Goal: Task Accomplishment & Management: Complete application form

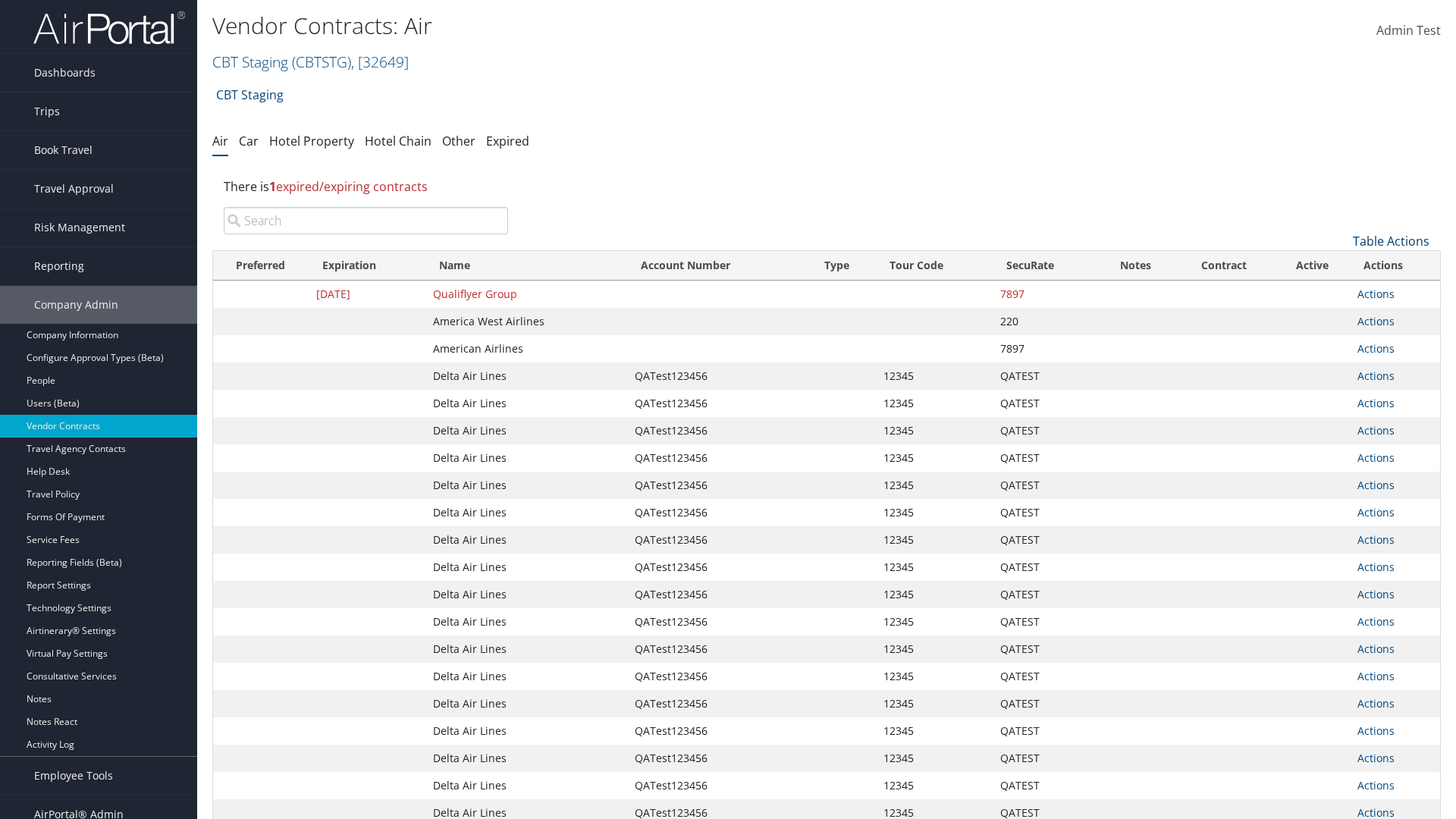
click at [1391, 241] on link "Table Actions" at bounding box center [1391, 242] width 77 height 17
click at [1339, 264] on link "Create New Contract" at bounding box center [1339, 264] width 199 height 26
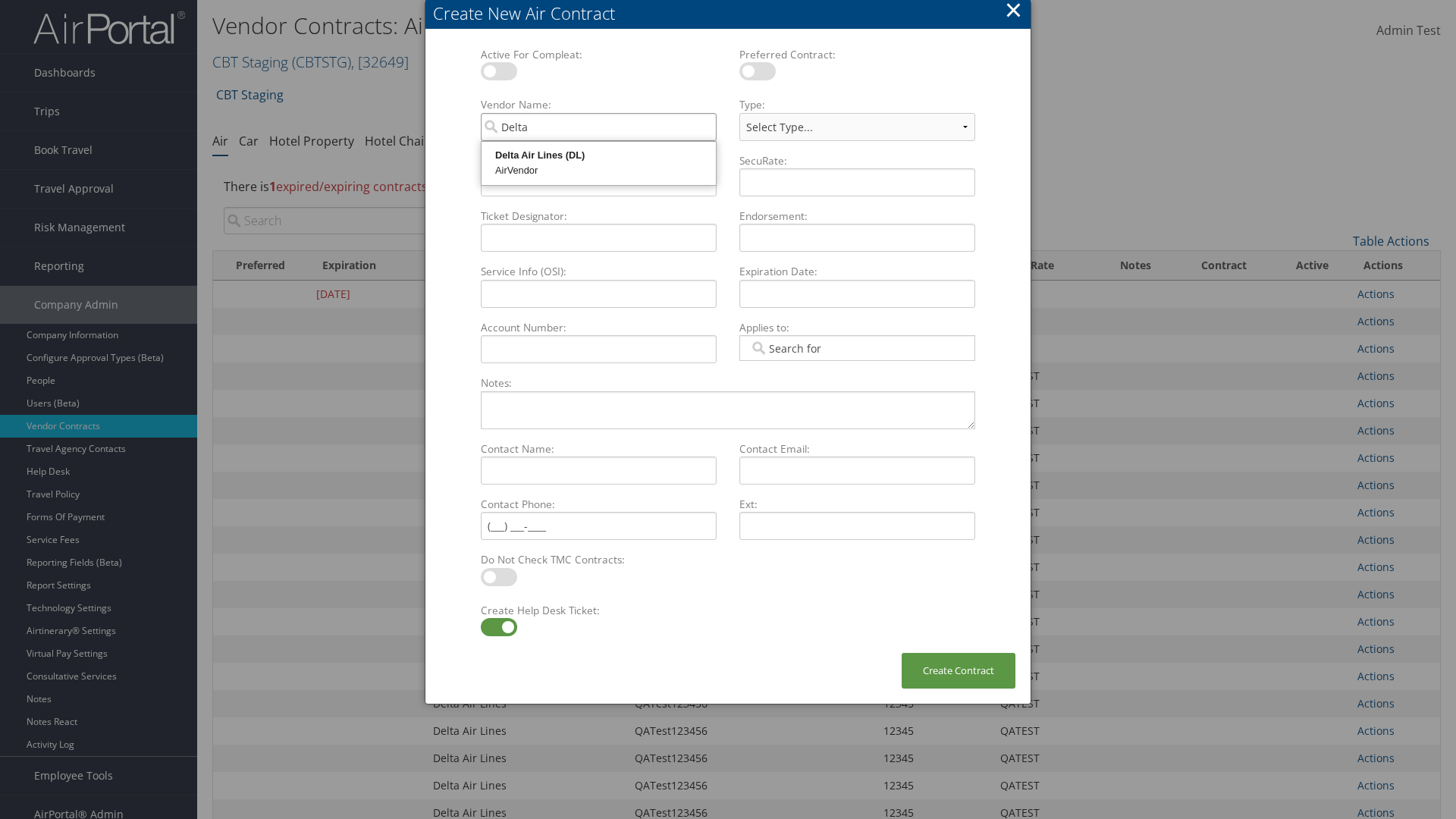
type input "Delta Air Lines"
select select "[object Object]"
type input "Delta Air Lines"
type input "QATest123456"
type input "12345"
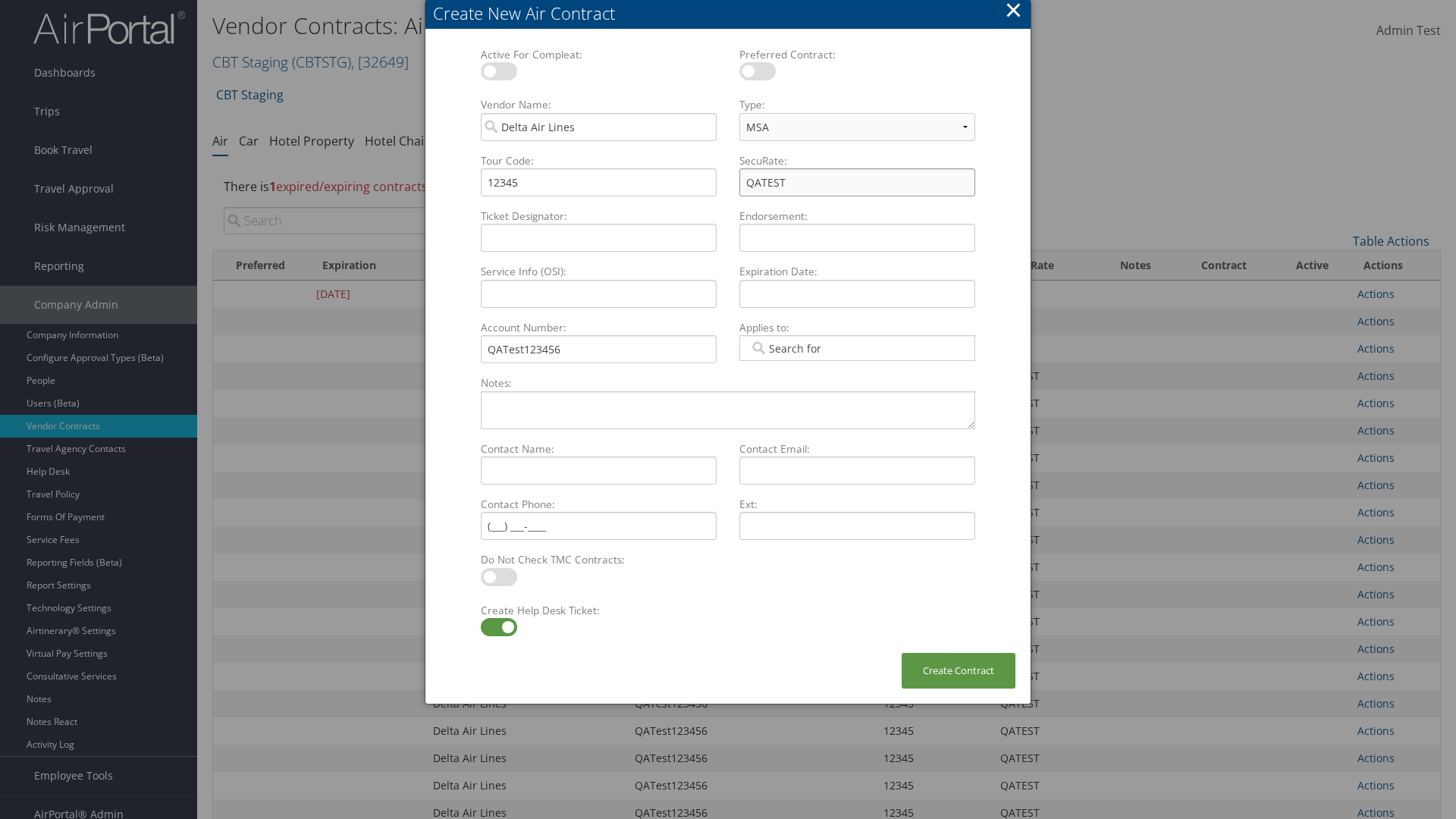
type input "QATEST"
click at [498, 627] on label at bounding box center [498, 627] width 37 height 18
click at [498, 627] on input "checkbox" at bounding box center [493, 630] width 10 height 10
checkbox input "false"
type input "04/01/2024"
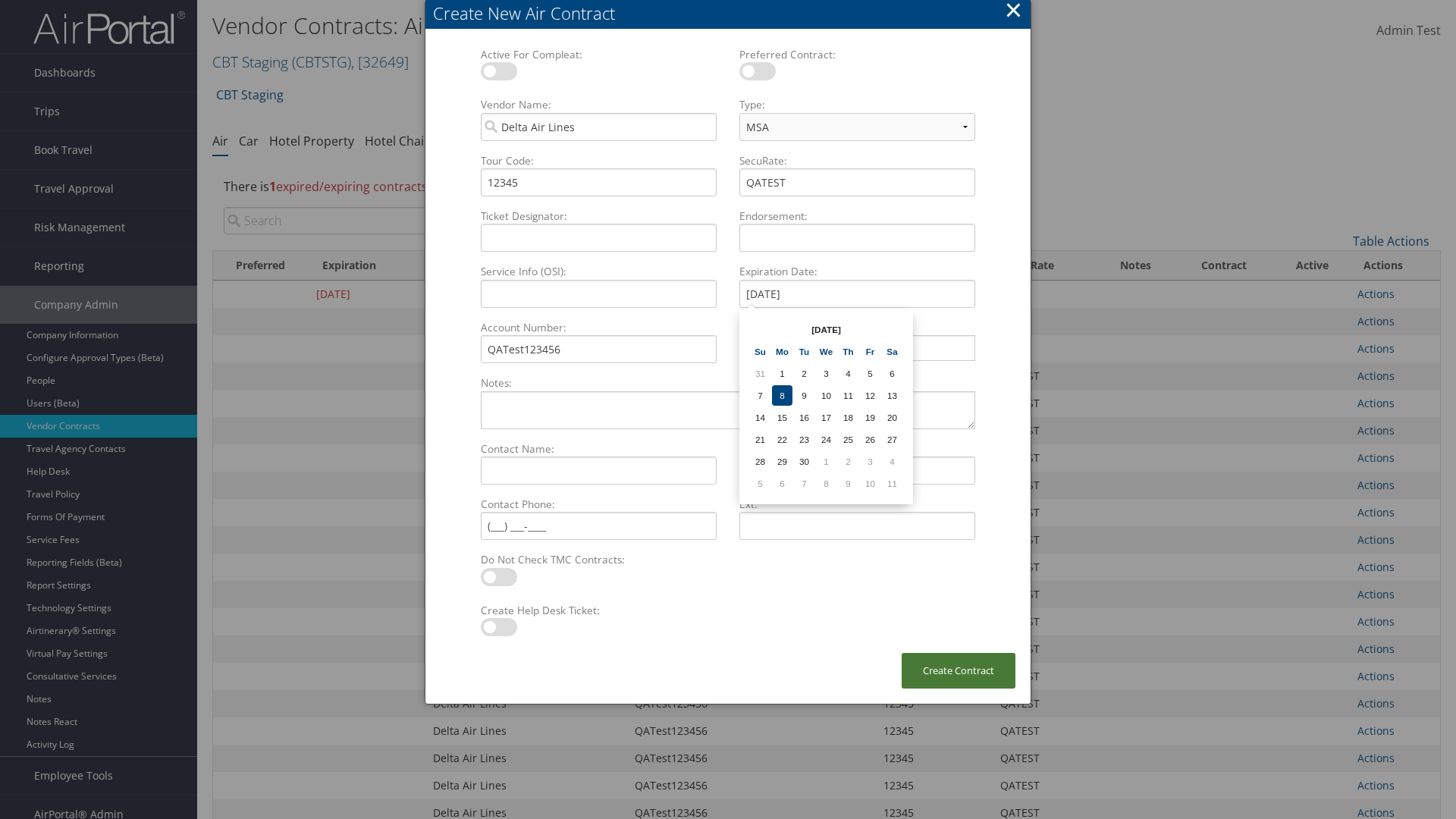
click at [958, 670] on button "Create Contract" at bounding box center [958, 671] width 114 height 36
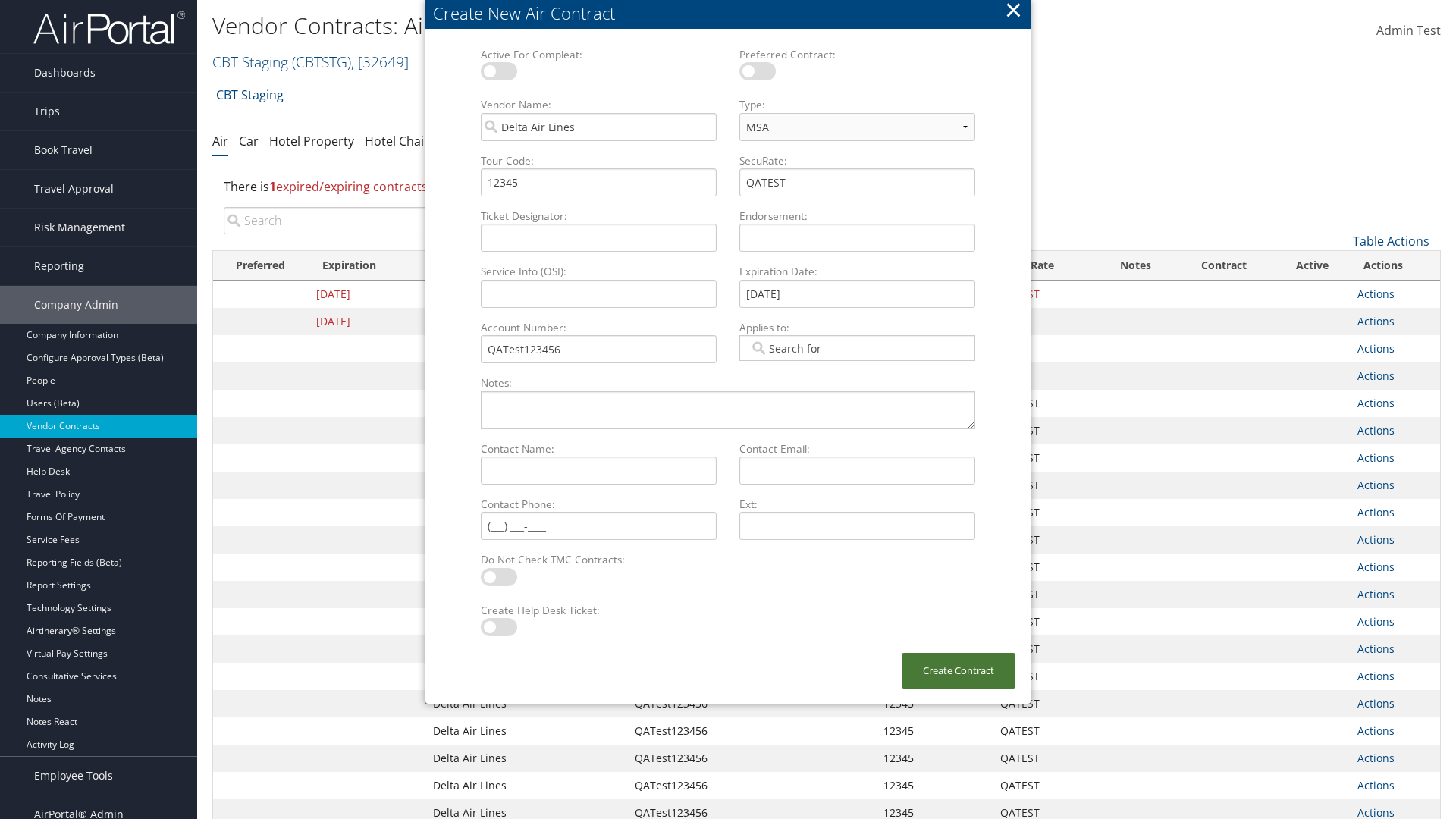
scroll to position [171, 0]
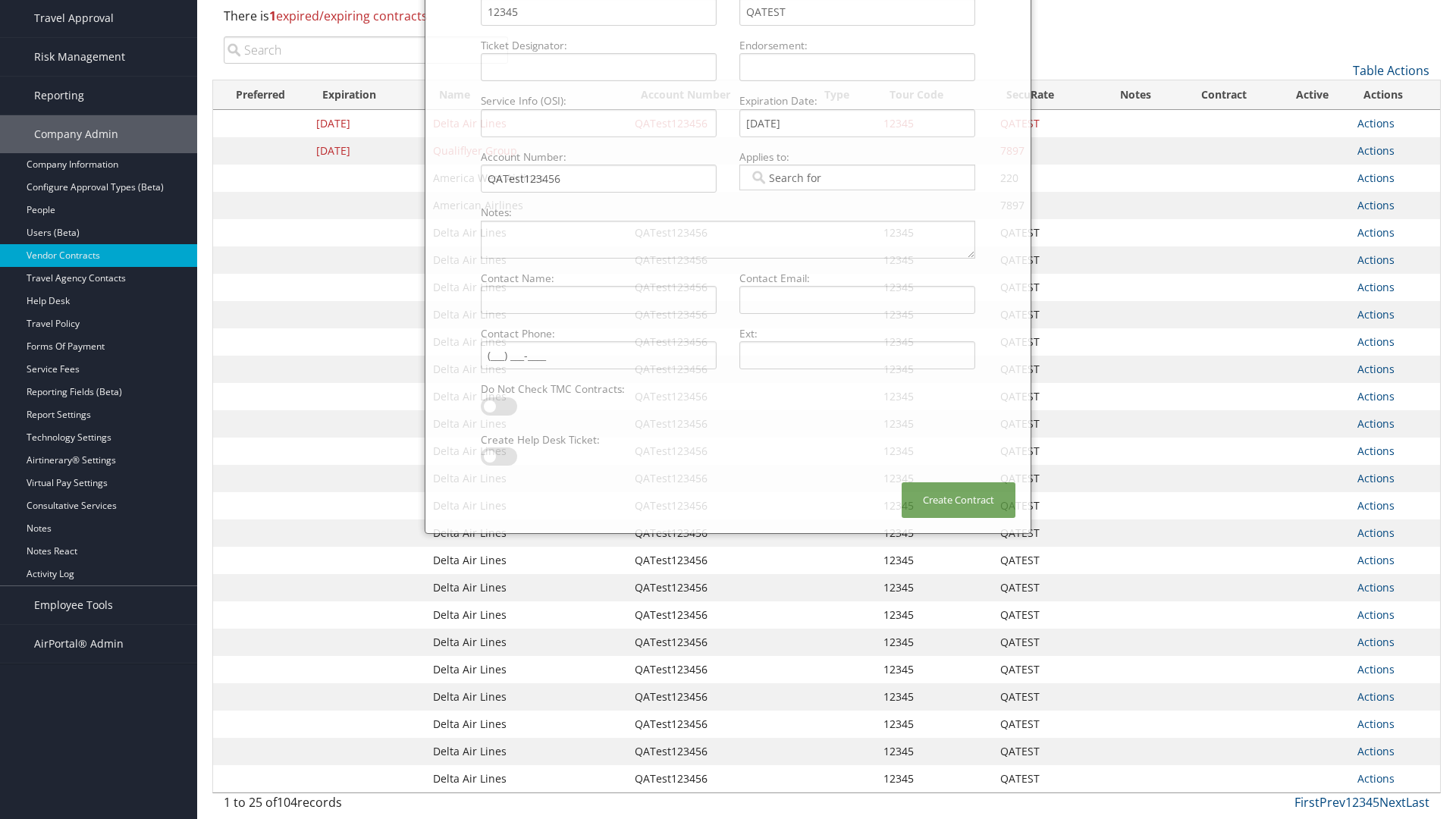
click at [366, 50] on input "search" at bounding box center [366, 50] width 284 height 27
type input "QATest123456"
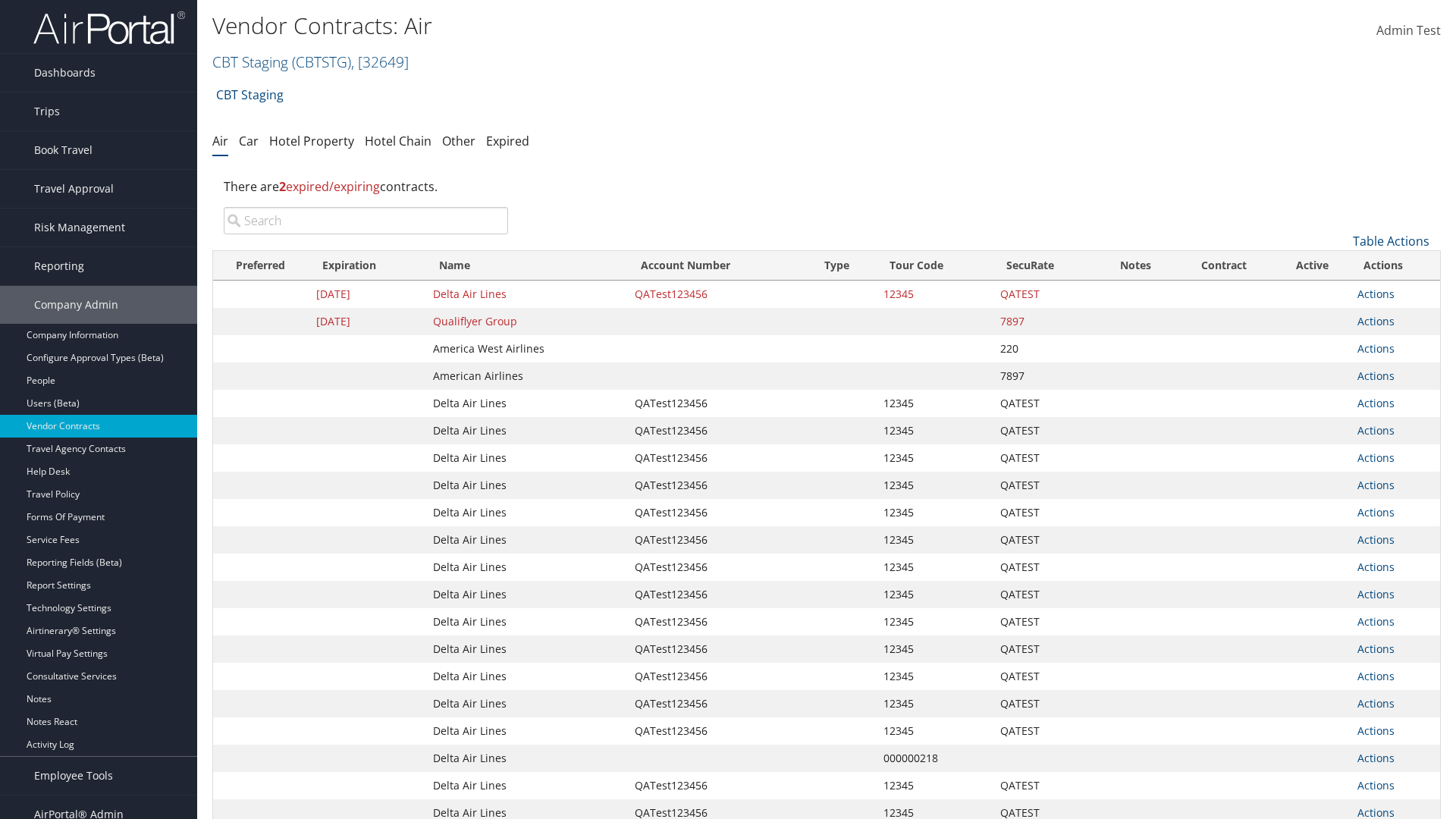
click at [366, 220] on input "search" at bounding box center [366, 220] width 284 height 27
type input "QATest123456"
click at [1375, 293] on link "Actions" at bounding box center [1376, 293] width 37 height 14
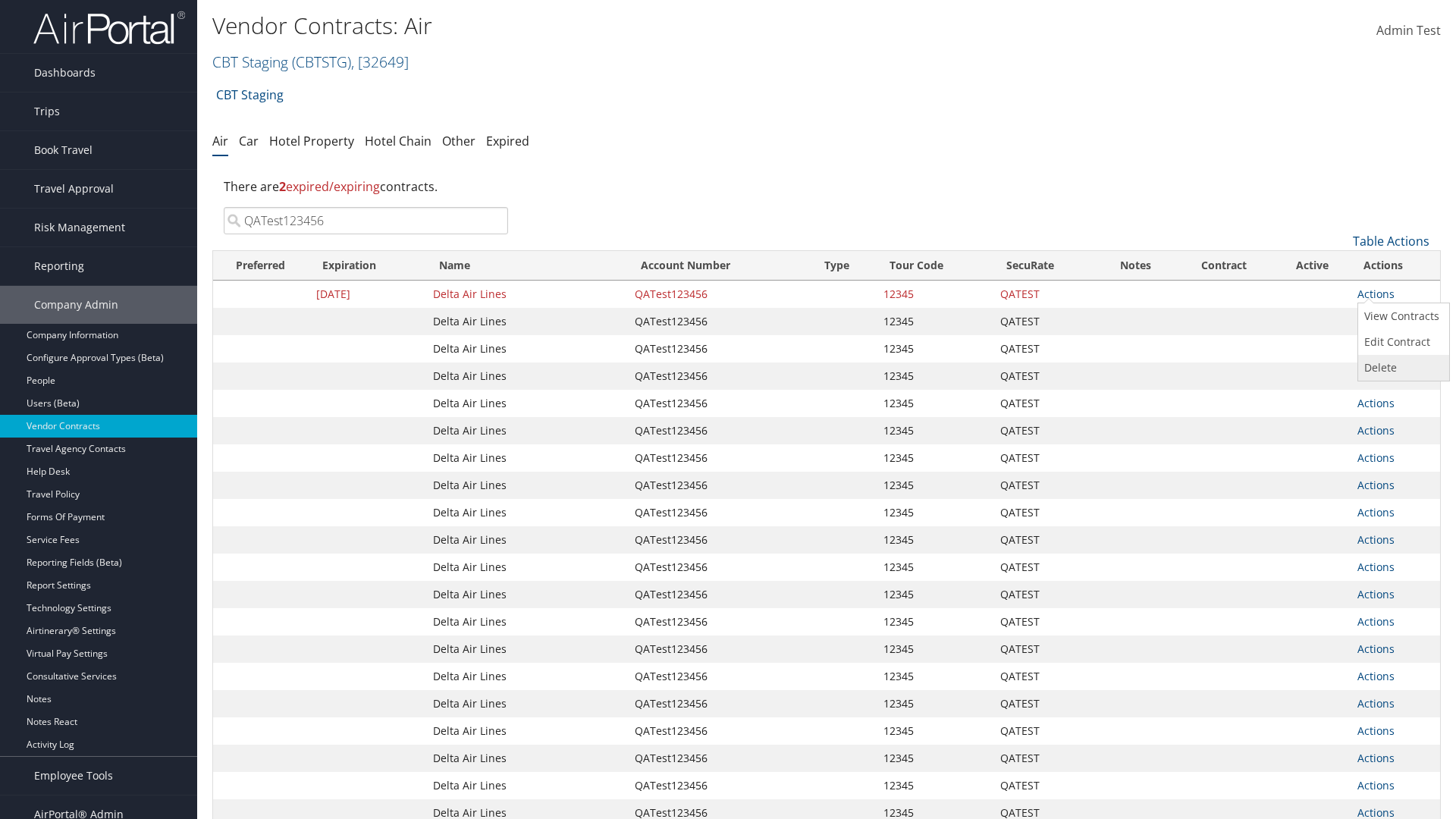
click at [1401, 367] on link "Delete" at bounding box center [1402, 367] width 88 height 26
